Goal: Information Seeking & Learning: Compare options

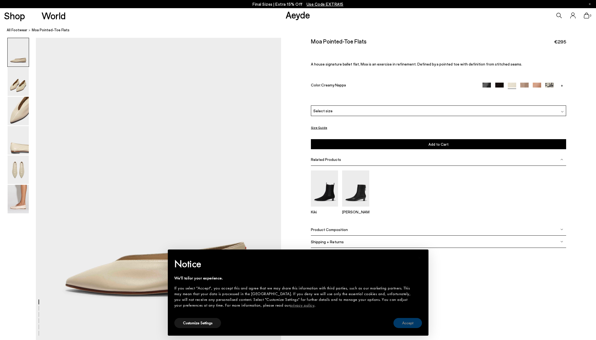
click at [416, 325] on button "Accept" at bounding box center [408, 323] width 29 height 10
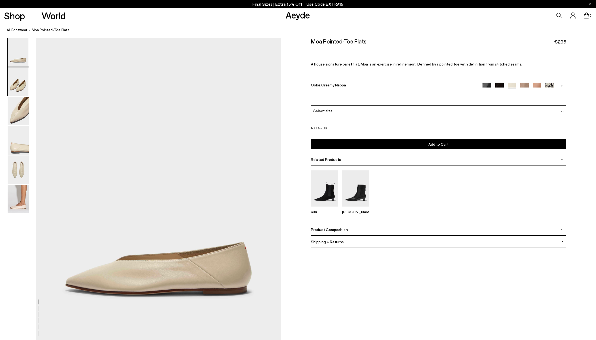
click at [20, 89] on img at bounding box center [18, 81] width 21 height 29
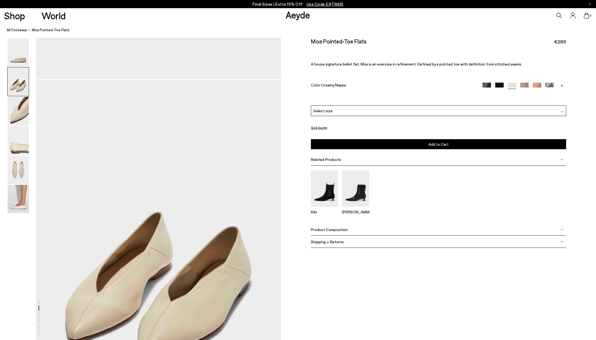
scroll to position [303, 0]
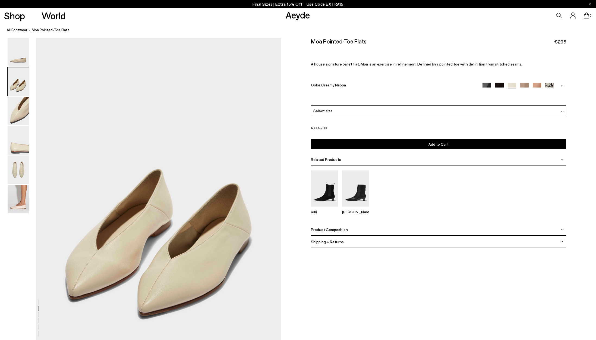
click at [561, 86] on link "+" at bounding box center [562, 85] width 8 height 5
click at [550, 85] on img at bounding box center [549, 87] width 8 height 8
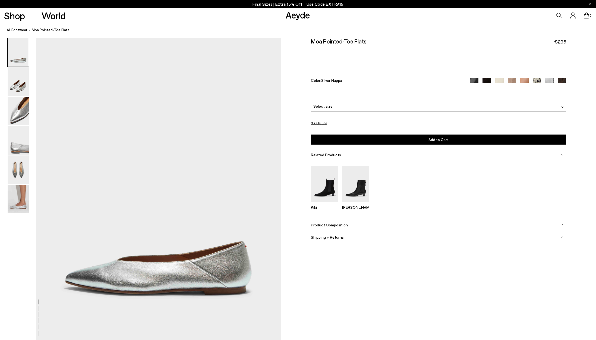
click at [541, 81] on img at bounding box center [537, 82] width 8 height 8
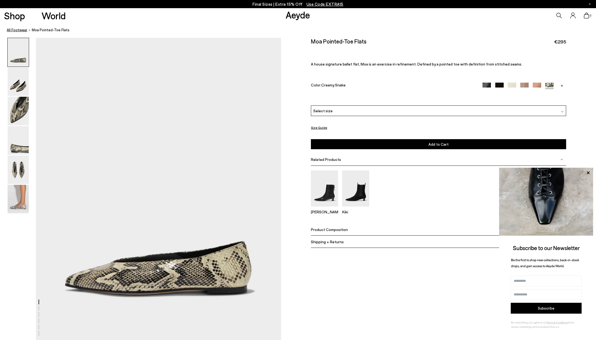
click at [20, 31] on link "All Footwear" at bounding box center [17, 30] width 21 height 6
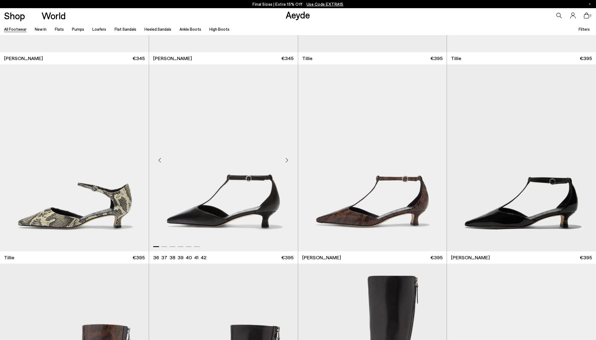
scroll to position [2315, 0]
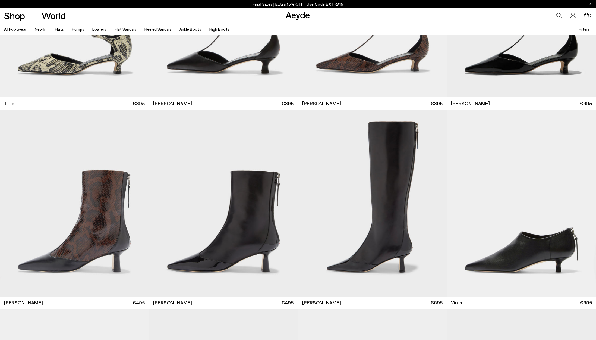
click at [586, 31] on span "Filters" at bounding box center [584, 29] width 11 height 5
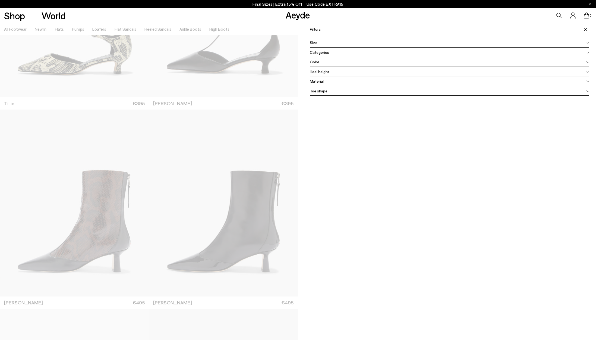
click at [327, 62] on div "Color" at bounding box center [450, 62] width 280 height 10
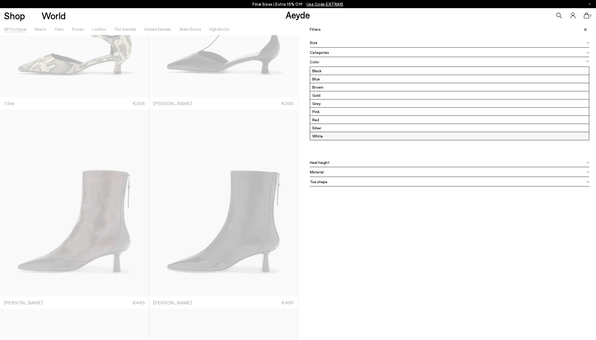
scroll to position [8, 0]
click at [323, 135] on label "White" at bounding box center [449, 136] width 279 height 8
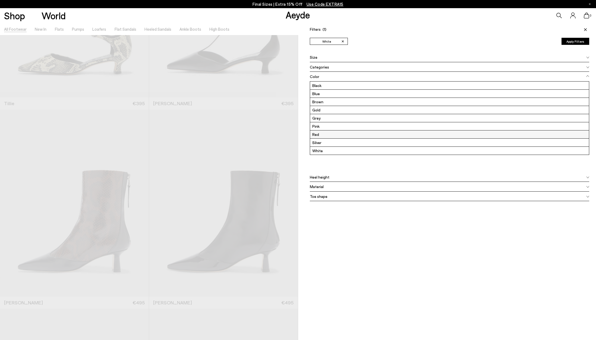
scroll to position [0, 0]
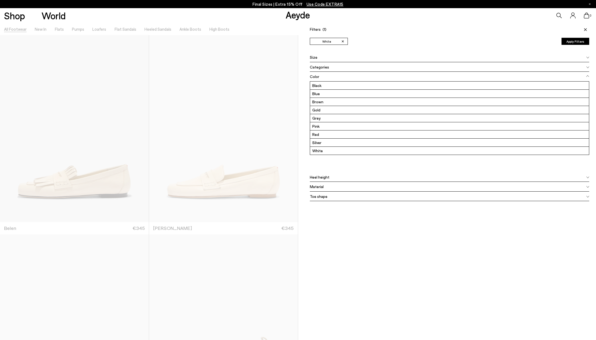
click at [581, 42] on button "Apply Filters" at bounding box center [576, 41] width 28 height 7
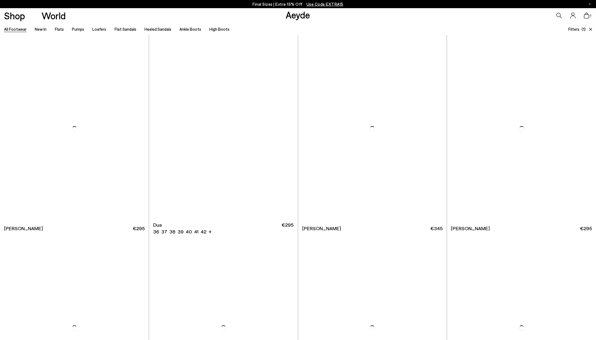
scroll to position [1296, 0]
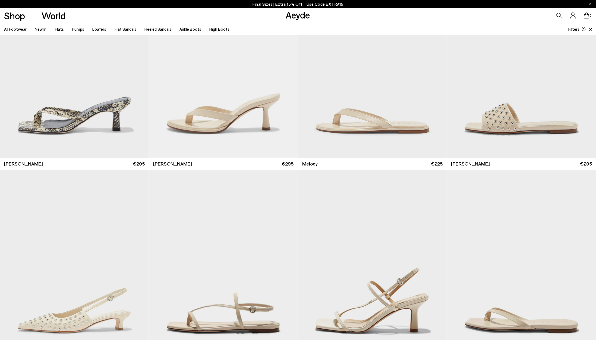
scroll to position [1415, 0]
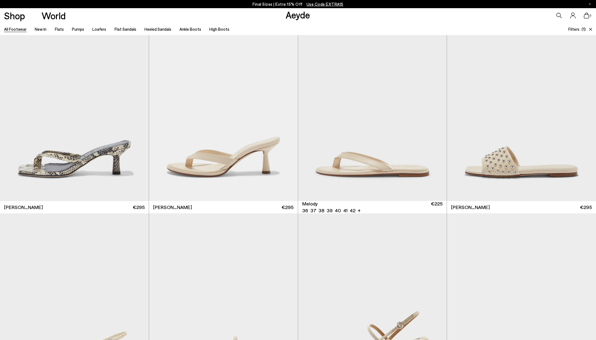
click at [435, 110] on div "Next slide" at bounding box center [436, 110] width 16 height 16
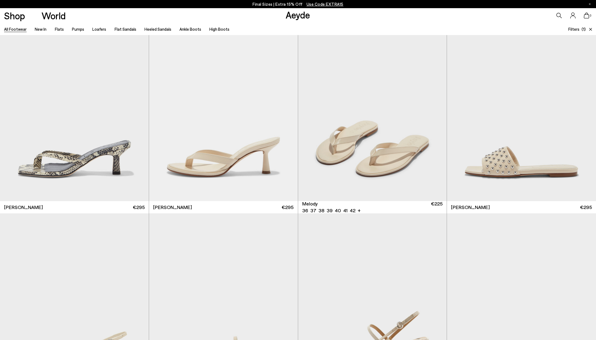
click at [435, 110] on div "Next slide" at bounding box center [436, 110] width 16 height 16
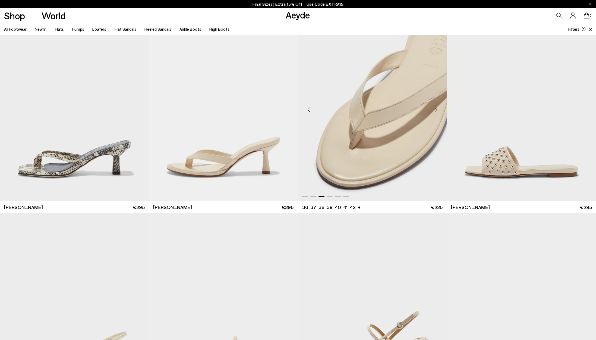
click at [310, 106] on div "Previous slide" at bounding box center [309, 110] width 16 height 16
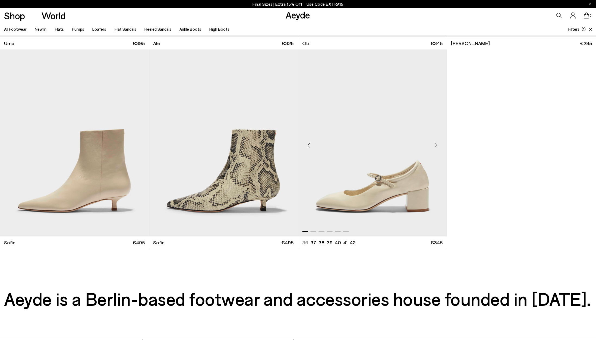
scroll to position [2376, 0]
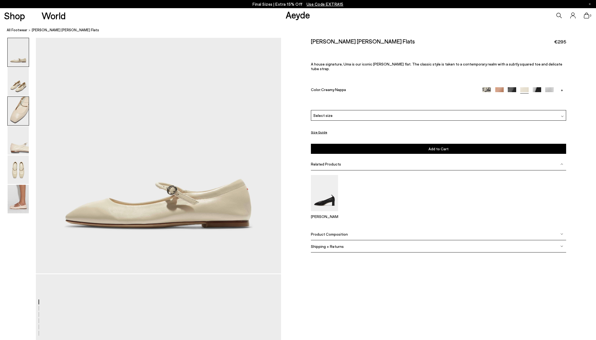
click at [21, 115] on img at bounding box center [18, 111] width 21 height 29
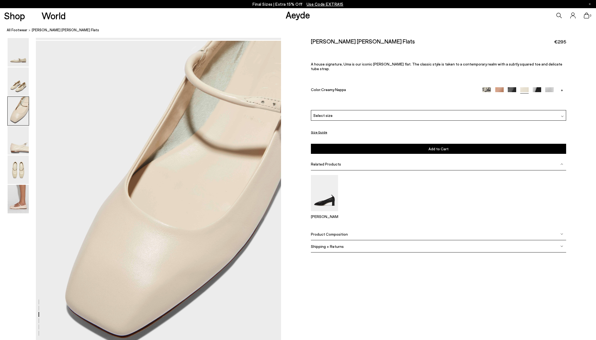
scroll to position [631, 0]
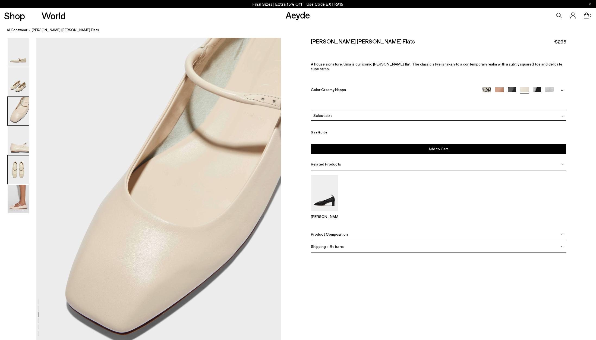
click at [23, 169] on img at bounding box center [18, 169] width 21 height 29
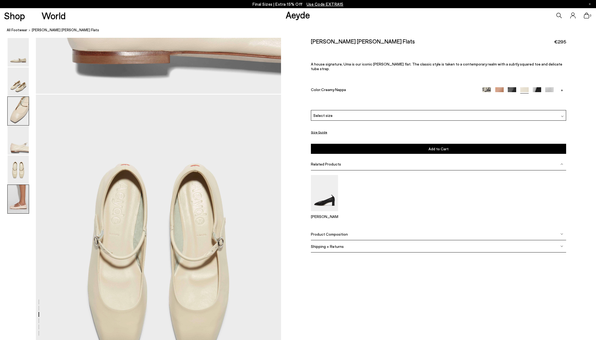
scroll to position [1287, 0]
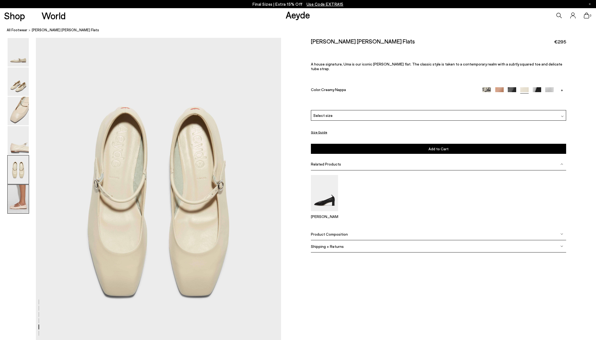
click at [22, 194] on img at bounding box center [18, 199] width 21 height 29
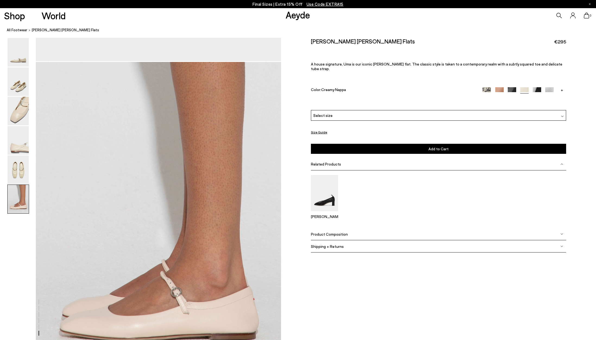
scroll to position [1652, 0]
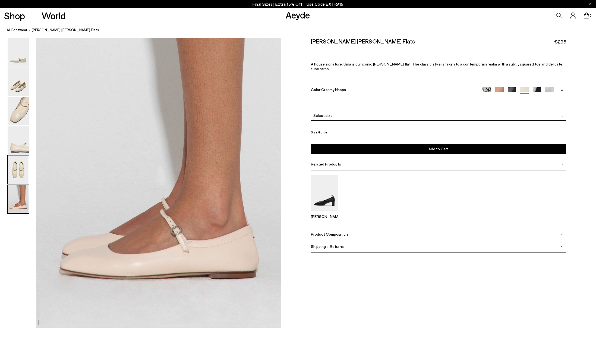
click at [23, 177] on img at bounding box center [18, 169] width 21 height 29
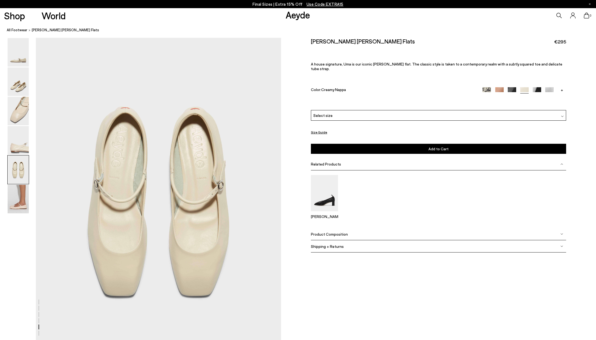
scroll to position [1288, 0]
